Goal: Complete application form

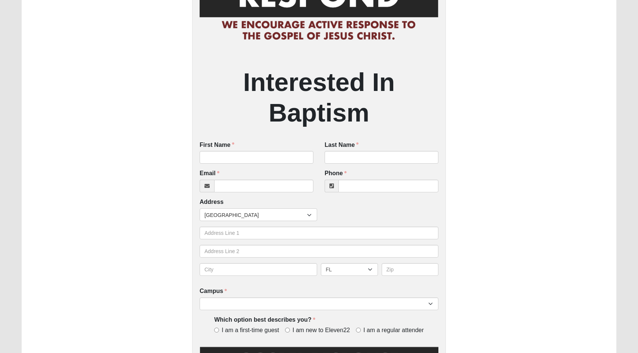
scroll to position [103, 0]
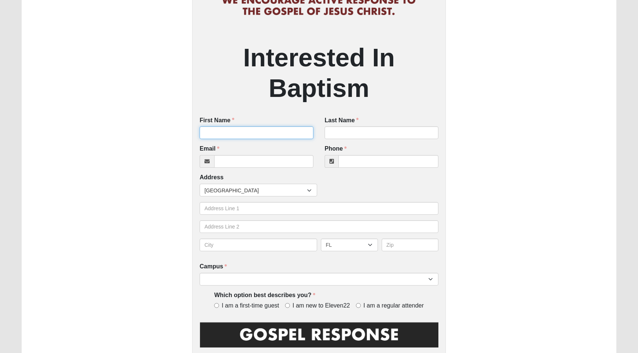
click at [226, 136] on input "First Name" at bounding box center [256, 132] width 114 height 13
type input "[PERSON_NAME]"
type input "[EMAIL_ADDRESS][DOMAIN_NAME]"
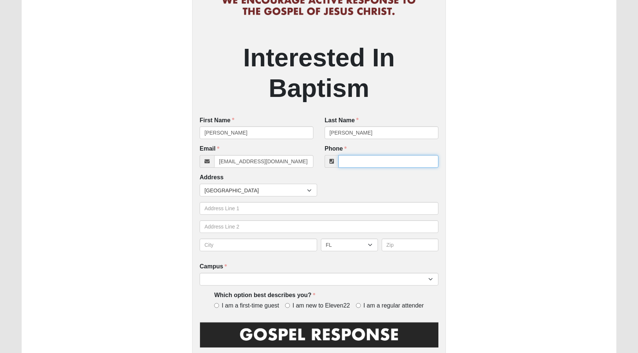
type input "9546141975"
type input "[STREET_ADDRESS]"
type input "[GEOGRAPHIC_DATA]"
type input "32092"
type input "[PHONE_NUMBER]"
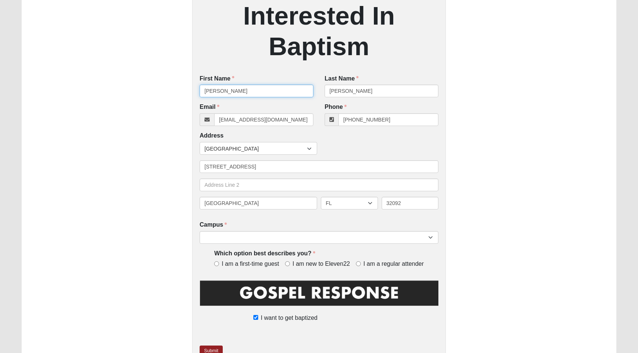
scroll to position [157, 0]
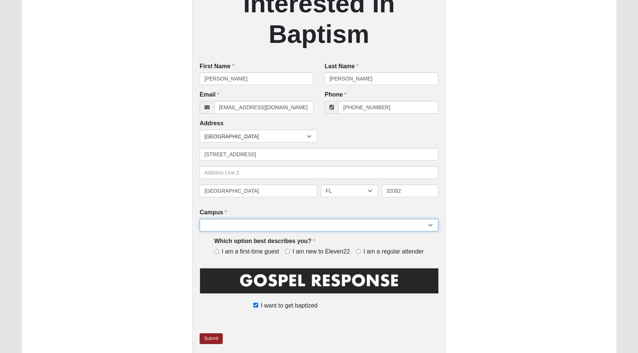
click at [245, 227] on select "Arlington Baymeadows Eleven22 Online [PERSON_NAME][GEOGRAPHIC_DATA] Jesup [GEOG…" at bounding box center [318, 225] width 239 height 13
select select "11"
click at [199, 219] on select "Arlington Baymeadows Eleven22 Online [PERSON_NAME][GEOGRAPHIC_DATA] Jesup [GEOG…" at bounding box center [318, 225] width 239 height 13
click at [358, 250] on input "I am a regular attender" at bounding box center [358, 251] width 5 height 5
radio input "true"
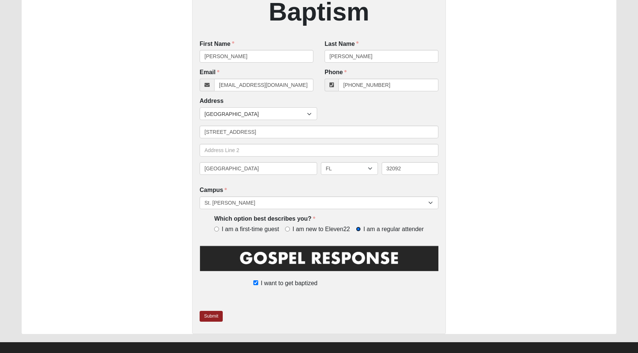
scroll to position [188, 0]
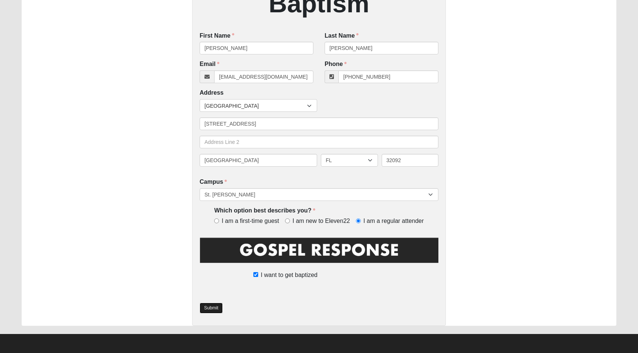
click at [216, 309] on link "Submit" at bounding box center [210, 308] width 23 height 11
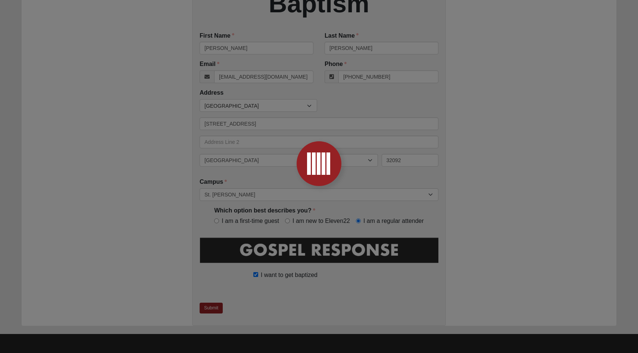
scroll to position [0, 0]
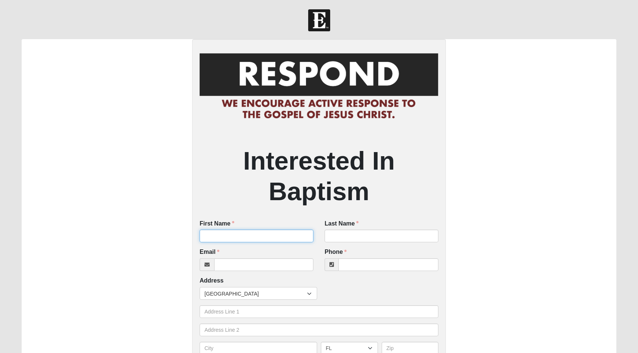
click at [254, 237] on input "First Name" at bounding box center [256, 236] width 114 height 13
type input "Nikole"
click at [342, 232] on input "Last Name" at bounding box center [381, 236] width 114 height 13
type input "[PERSON_NAME]"
type input "[EMAIL_ADDRESS][DOMAIN_NAME]"
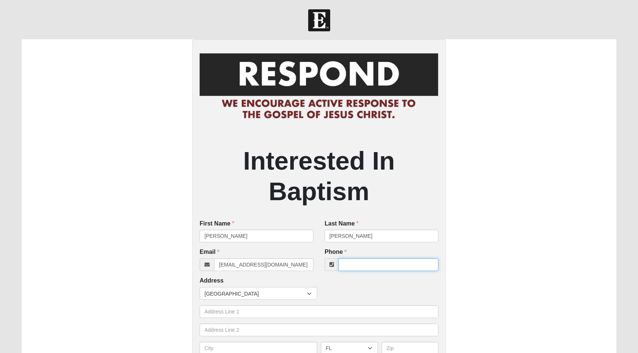
type input "9546141975"
type input "[STREET_ADDRESS]"
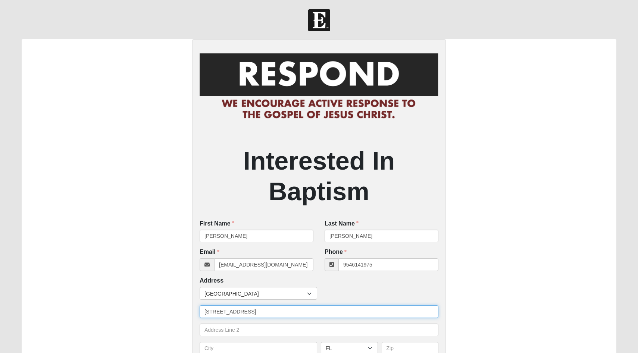
type input "[GEOGRAPHIC_DATA]"
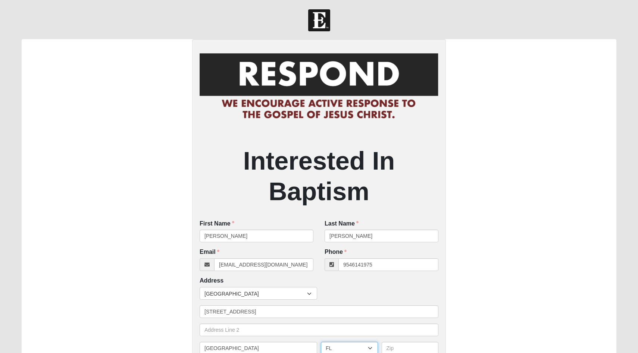
type input "32092"
type input "[PHONE_NUMBER]"
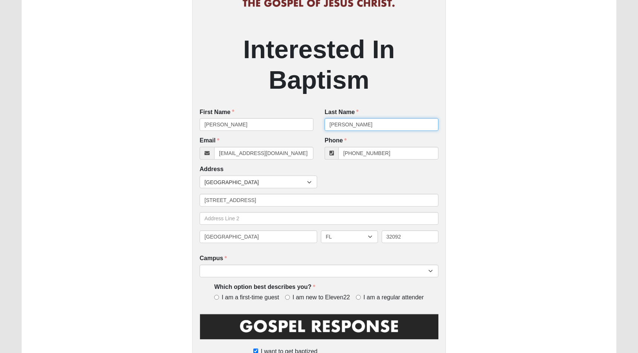
scroll to position [119, 0]
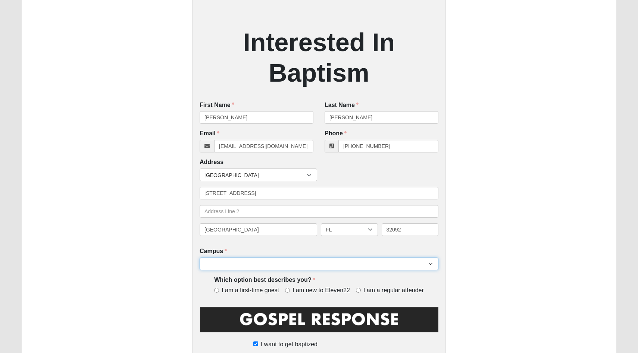
click at [225, 267] on select "Arlington Baymeadows Eleven22 Online [PERSON_NAME][GEOGRAPHIC_DATA] Jesup [GEOG…" at bounding box center [318, 264] width 239 height 13
select select "11"
click at [199, 258] on select "Arlington Baymeadows Eleven22 Online [PERSON_NAME][GEOGRAPHIC_DATA] Jesup [GEOG…" at bounding box center [318, 264] width 239 height 13
click at [360, 290] on input "I am a regular attender" at bounding box center [358, 290] width 5 height 5
radio input "true"
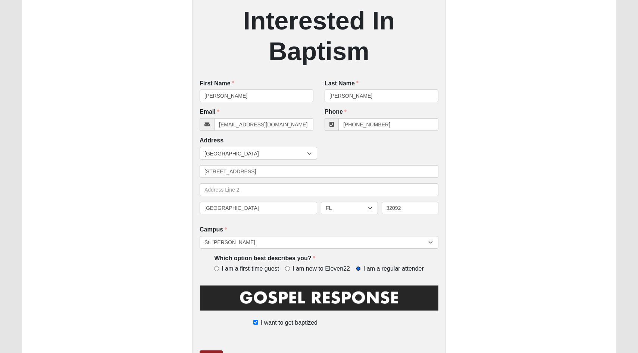
scroll to position [188, 0]
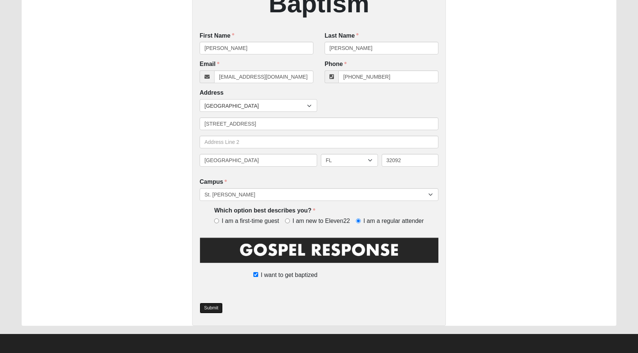
click at [217, 310] on link "Submit" at bounding box center [210, 308] width 23 height 11
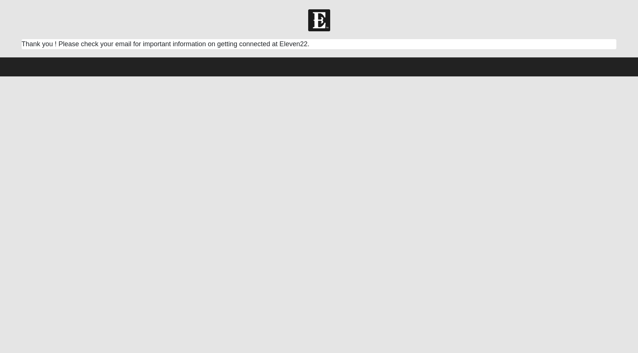
scroll to position [0, 0]
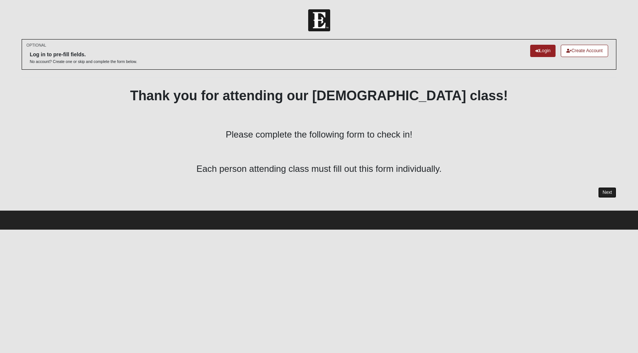
click at [611, 195] on link "Next" at bounding box center [607, 192] width 18 height 11
